Goal: Information Seeking & Learning: Learn about a topic

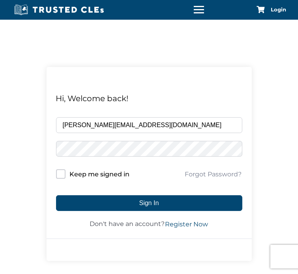
type input "gabrielle_craft@flsd.uscourts.gov"
click at [61, 172] on input "Keep me signed in" at bounding box center [60, 173] width 9 height 9
checkbox input "true"
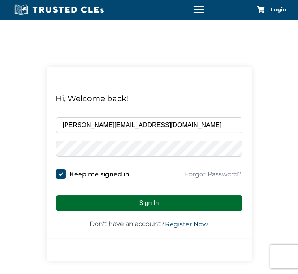
click at [89, 204] on button "Sign In" at bounding box center [149, 203] width 186 height 16
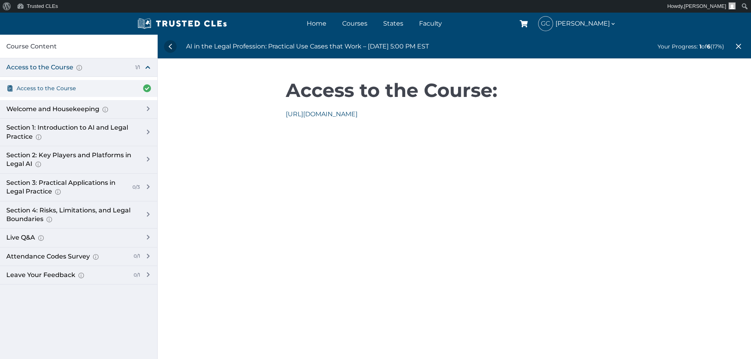
click at [58, 89] on span "Access to the Course" at bounding box center [47, 88] width 60 height 9
click at [43, 110] on div "Welcome and Housekeeping Introduction of presenters and overview of course stru…" at bounding box center [71, 109] width 130 height 9
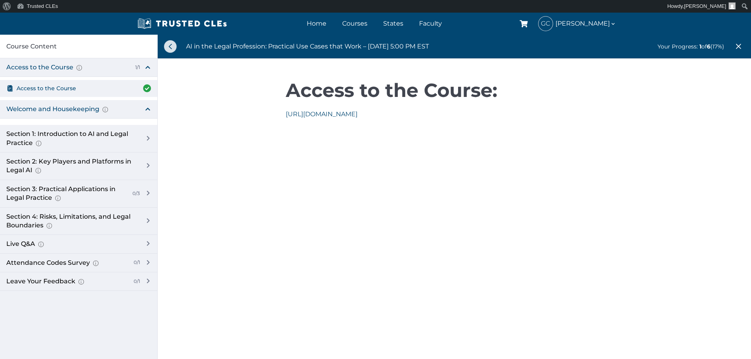
click at [176, 47] on link at bounding box center [170, 46] width 13 height 13
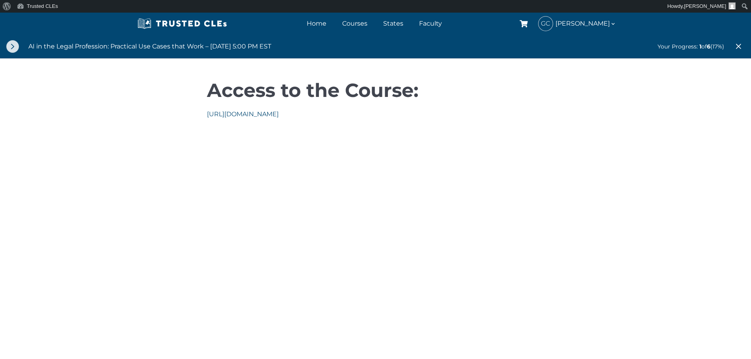
click at [13, 47] on link at bounding box center [12, 46] width 13 height 13
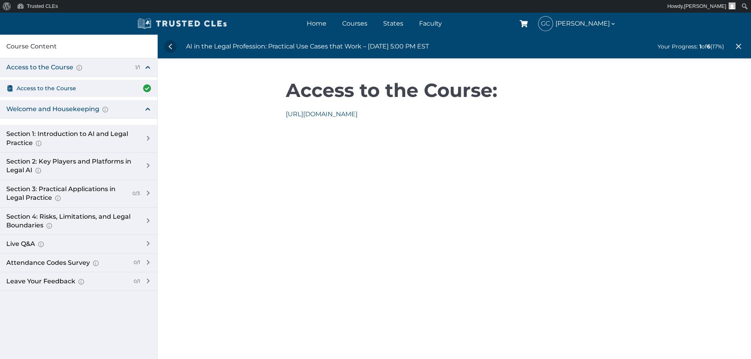
click at [174, 21] on img at bounding box center [182, 24] width 94 height 12
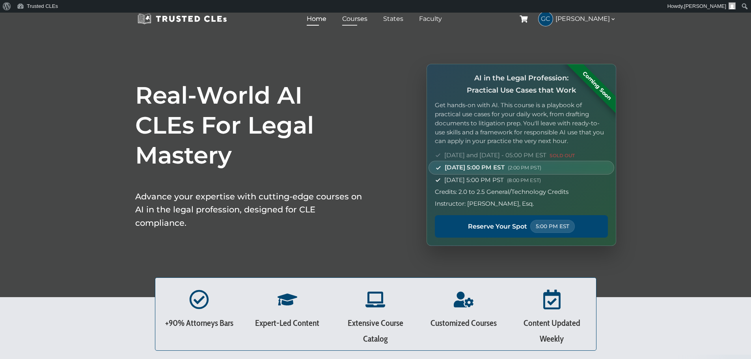
click at [363, 19] on link "Courses" at bounding box center [354, 18] width 29 height 11
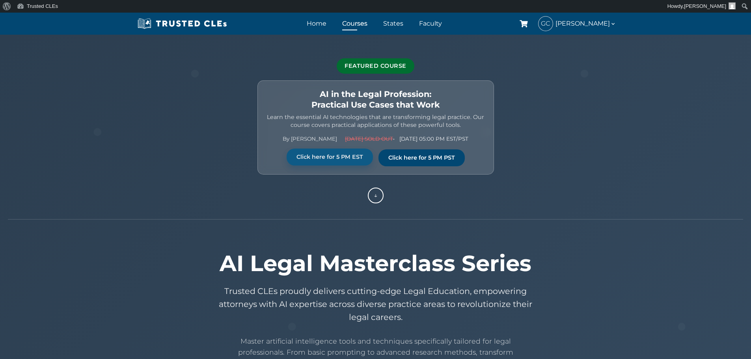
click at [347, 159] on link "Click here for 5 PM EST" at bounding box center [330, 157] width 86 height 17
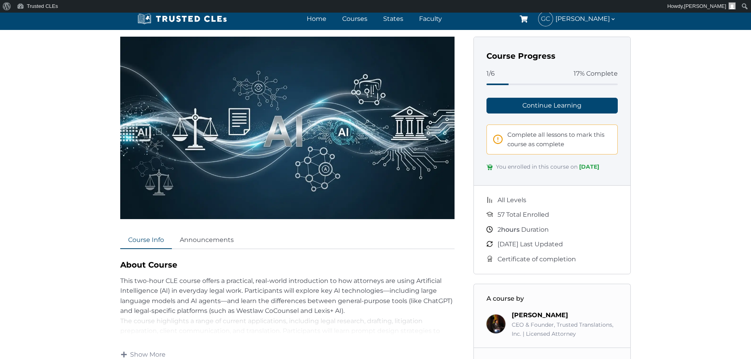
scroll to position [39, 0]
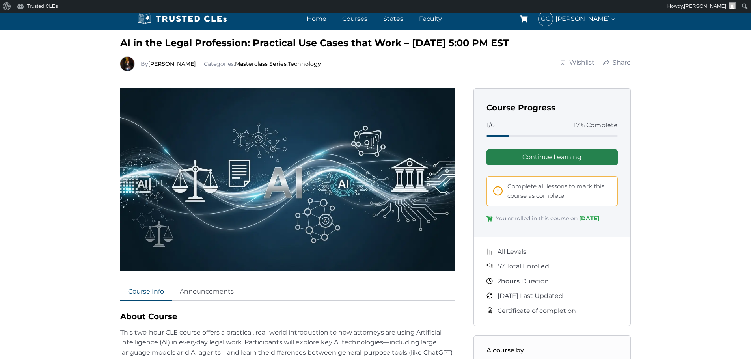
click at [547, 160] on link "Continue Learning" at bounding box center [552, 157] width 132 height 16
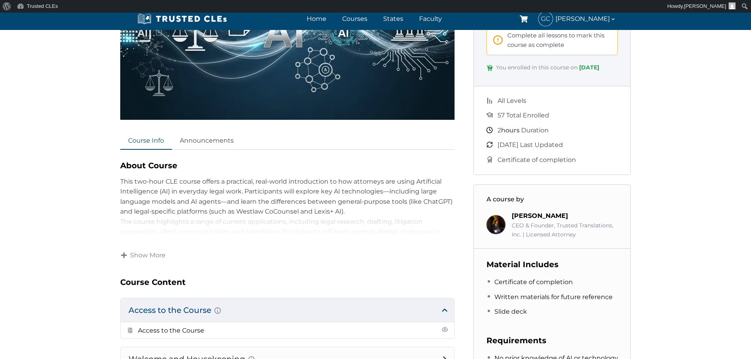
scroll to position [197, 0]
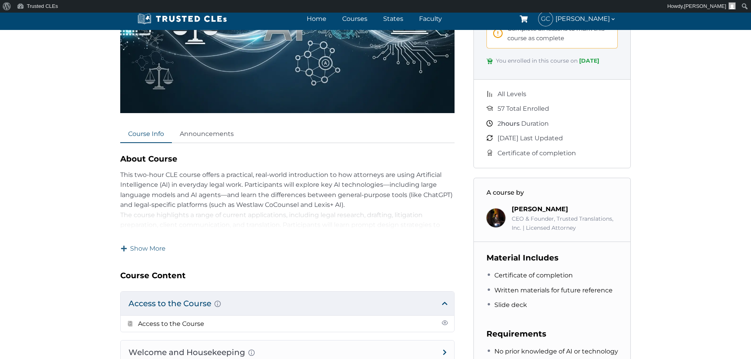
click at [140, 245] on span "Show More" at bounding box center [147, 248] width 35 height 9
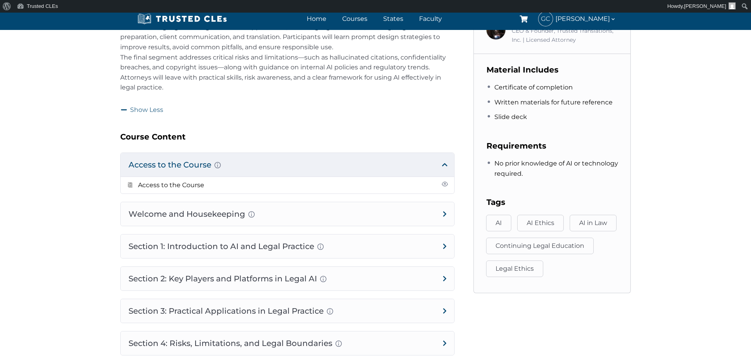
scroll to position [394, 0]
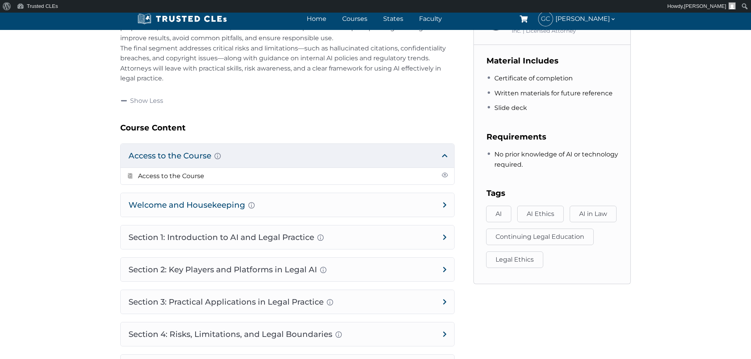
click at [445, 202] on h4 "Welcome and Housekeeping Introduction of presenters and overview of course stru…" at bounding box center [287, 205] width 333 height 24
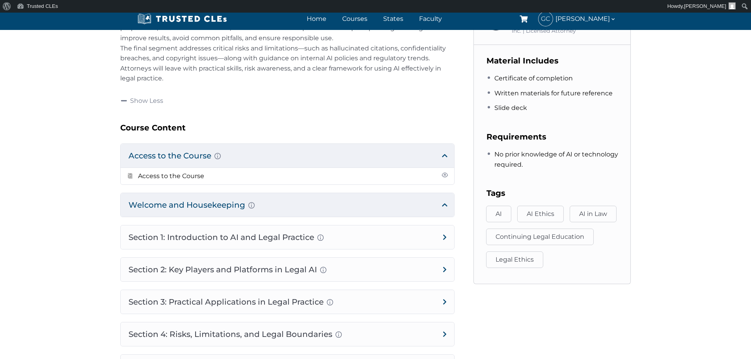
click at [445, 202] on h4 "Welcome and Housekeeping Introduction of presenters and overview of course stru…" at bounding box center [287, 205] width 333 height 24
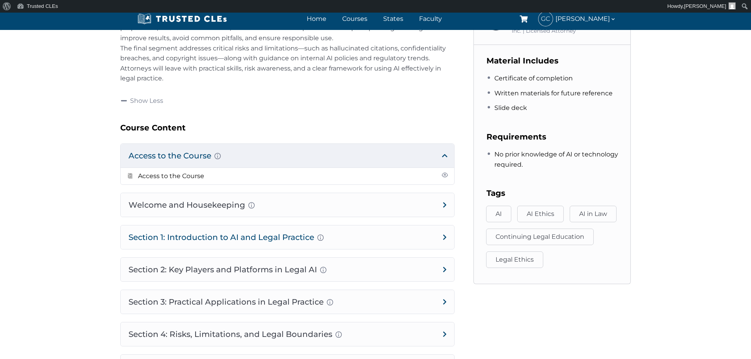
click at [449, 237] on h4 "Section 1: Introduction to AI and Legal Practice Overview of Artificial Intelli…" at bounding box center [287, 237] width 333 height 24
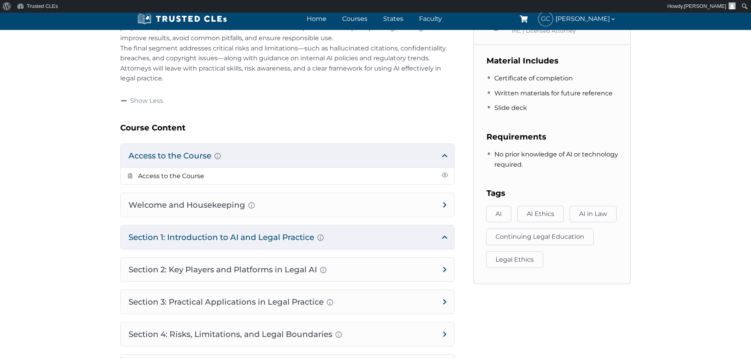
click at [449, 237] on h4 "Section 1: Introduction to AI and Legal Practice Overview of Artificial Intelli…" at bounding box center [287, 237] width 333 height 24
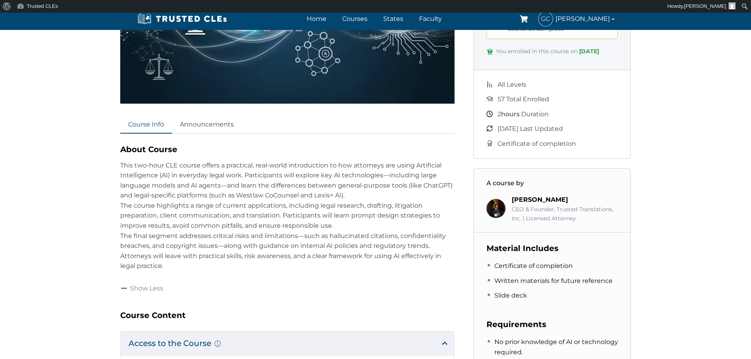
scroll to position [158, 0]
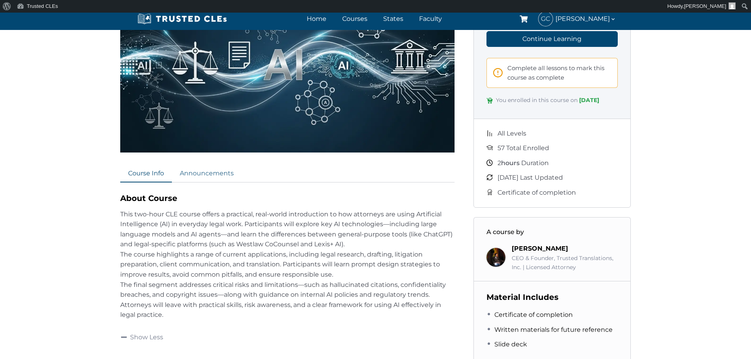
click at [201, 175] on link "Announcements" at bounding box center [207, 173] width 70 height 17
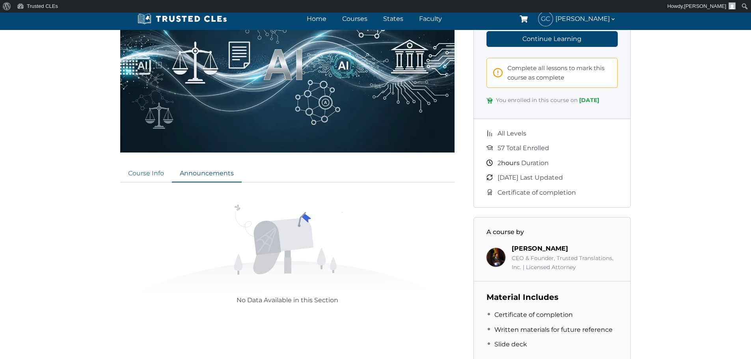
click at [160, 173] on link "Course Info" at bounding box center [146, 173] width 52 height 17
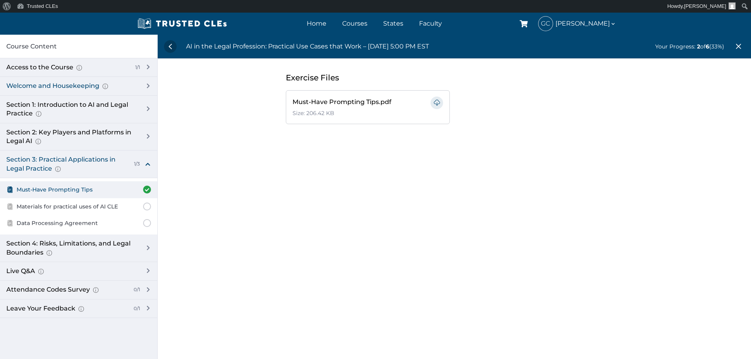
click at [79, 84] on div "Welcome and Housekeeping Introduction of presenters and overview of course stru…" at bounding box center [71, 86] width 130 height 9
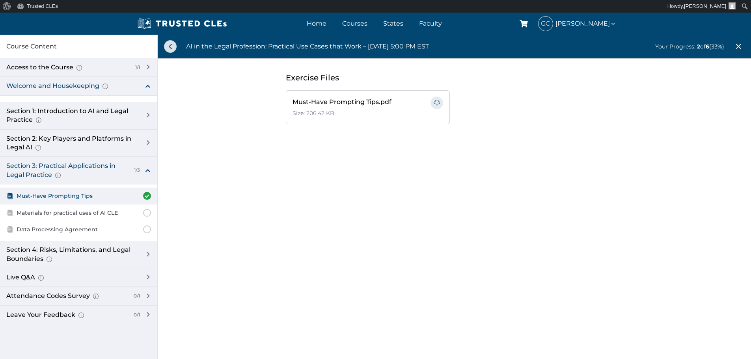
click at [168, 47] on link at bounding box center [170, 46] width 13 height 13
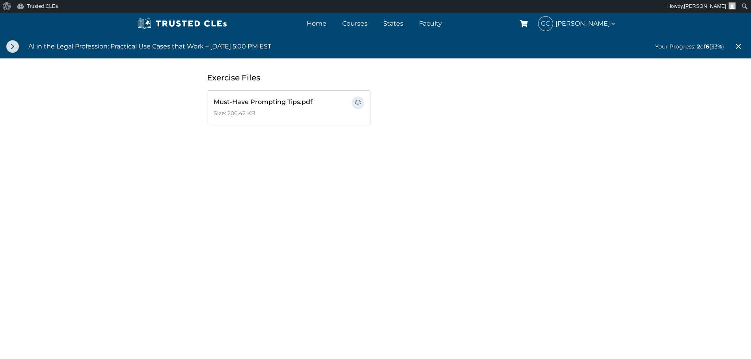
click at [11, 47] on link at bounding box center [12, 46] width 13 height 13
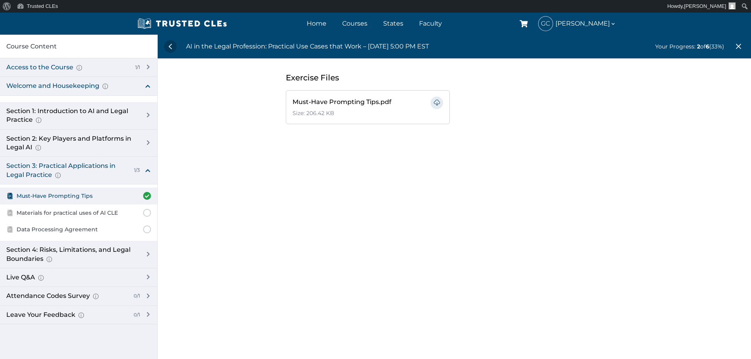
click at [41, 63] on div "Access to the Course Here you will have the link to access the course." at bounding box center [67, 67] width 123 height 9
